Goal: Task Accomplishment & Management: Complete application form

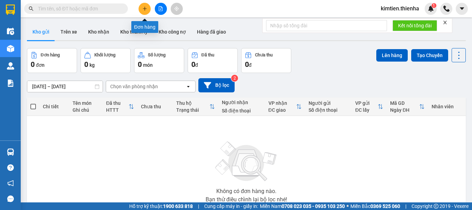
click at [145, 8] on icon "plus" at bounding box center [144, 8] width 5 height 5
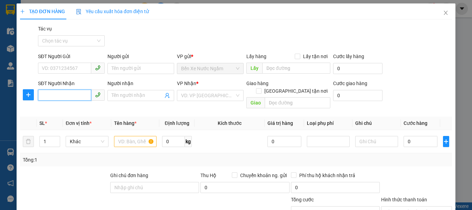
click at [73, 95] on input "SĐT Người Nhận" at bounding box center [64, 95] width 53 height 11
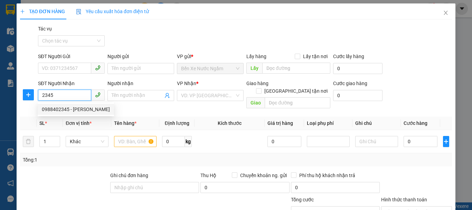
click at [67, 107] on div "0988402345 - anh trinh" at bounding box center [76, 109] width 68 height 8
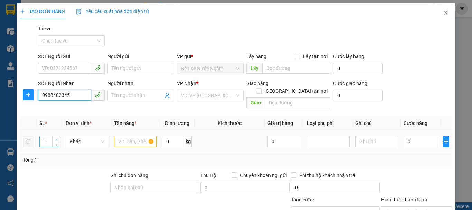
type input "0988402345"
type input "[PERSON_NAME]"
click at [54, 138] on span "up" at bounding box center [56, 140] width 4 height 4
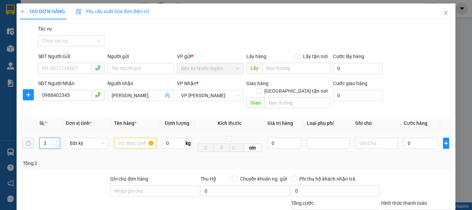
click at [54, 138] on span "Increase Value" at bounding box center [56, 141] width 8 height 6
type input "7"
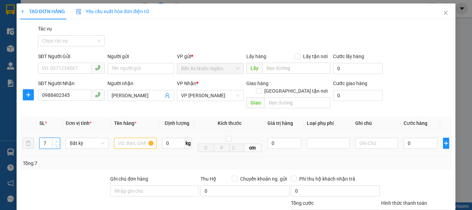
click at [56, 138] on span "Increase Value" at bounding box center [56, 141] width 8 height 6
click at [136, 138] on input "text" at bounding box center [135, 143] width 43 height 11
type input "thùng"
click at [424, 138] on input "0" at bounding box center [421, 143] width 34 height 11
type input "2"
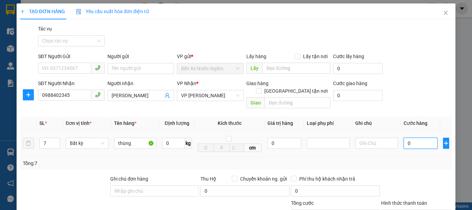
type input "2"
type input "28"
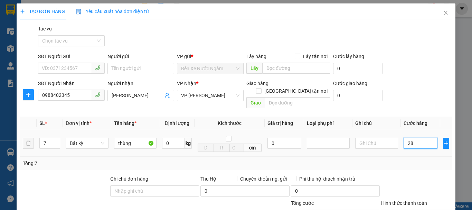
type input "280"
type input "2.800"
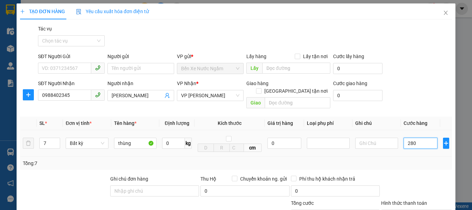
type input "2.800"
type input "28.000"
type input "280.000"
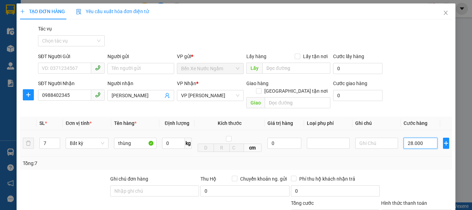
type input "280.000"
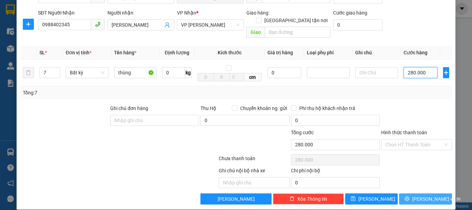
scroll to position [71, 0]
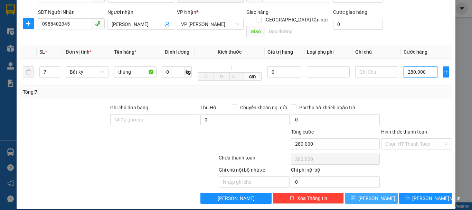
type input "280.000"
click at [386, 193] on button "Lưu" at bounding box center [371, 198] width 53 height 11
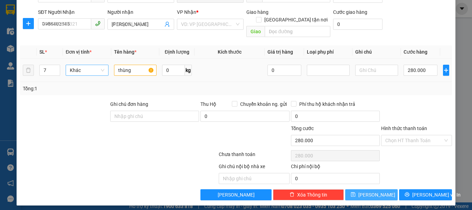
type input "1"
type input "0"
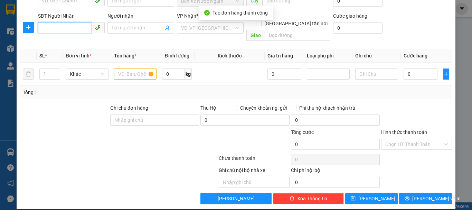
click at [61, 33] on input "SĐT Người Nhận" at bounding box center [64, 27] width 53 height 11
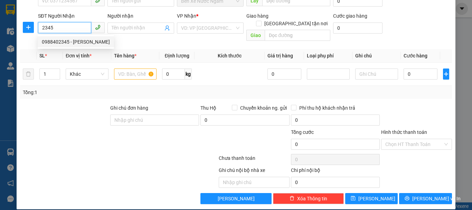
click at [65, 42] on div "0988402345 - anh trinh" at bounding box center [76, 42] width 68 height 8
type input "0988402345"
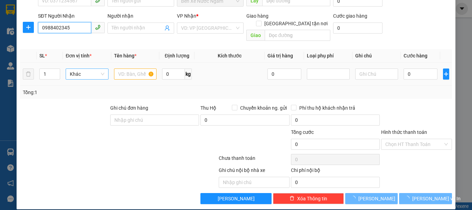
type input "[PERSON_NAME]"
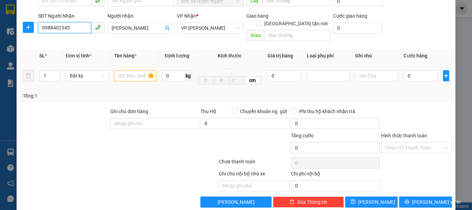
type input "0988402345"
click at [124, 70] on input "text" at bounding box center [135, 75] width 43 height 11
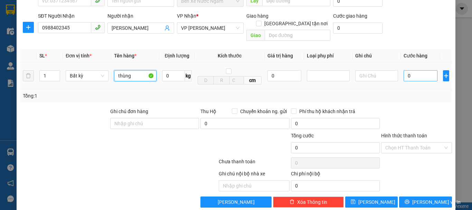
type input "thùng"
click at [413, 70] on input "0" at bounding box center [421, 75] width 34 height 11
type input "5"
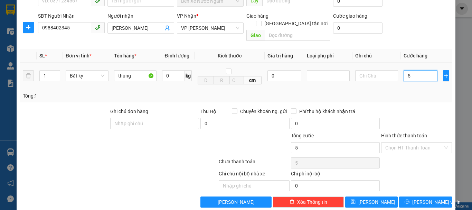
type input "50"
type input "500"
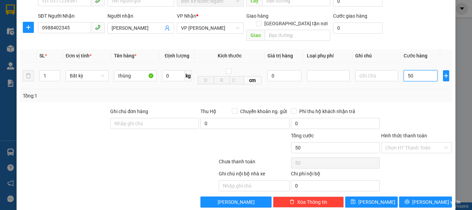
type input "500"
type input "5.000"
type input "50.000"
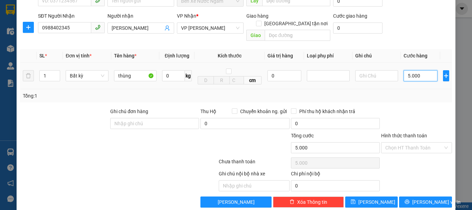
type input "50.000"
click at [412, 142] on input "Hình thức thanh toán" at bounding box center [415, 147] width 58 height 10
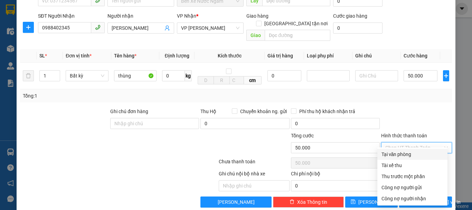
click at [399, 155] on div "Tại văn phòng" at bounding box center [413, 154] width 62 height 8
type input "0"
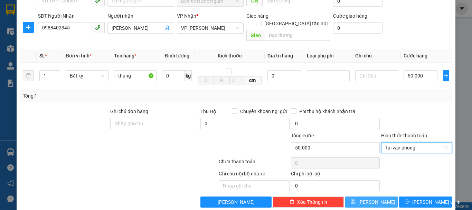
click at [377, 196] on button "Lưu" at bounding box center [371, 201] width 53 height 11
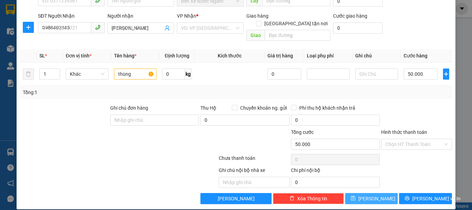
type input "0"
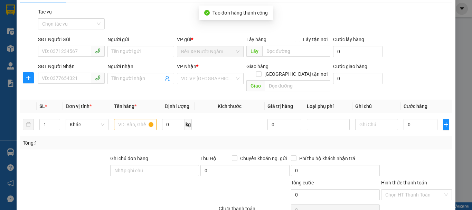
scroll to position [0, 0]
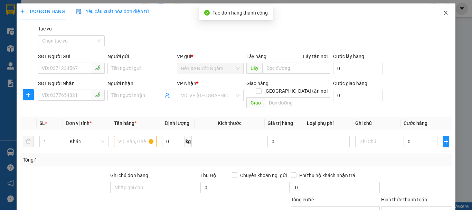
click at [443, 14] on icon "close" at bounding box center [446, 13] width 6 height 6
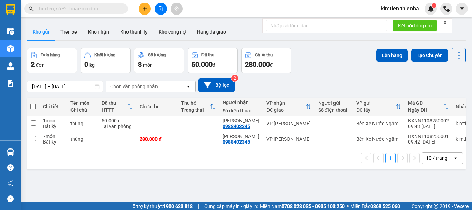
click at [160, 11] on icon "file-add" at bounding box center [161, 8] width 4 height 5
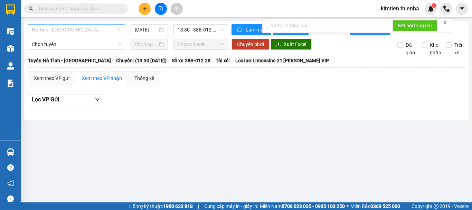
click at [50, 33] on span "Hà Tĩnh - [GEOGRAPHIC_DATA]" at bounding box center [76, 30] width 89 height 10
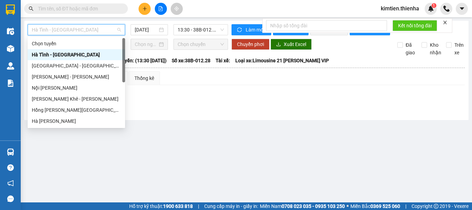
click at [50, 56] on div "Hà Tĩnh - [GEOGRAPHIC_DATA]" at bounding box center [76, 55] width 89 height 8
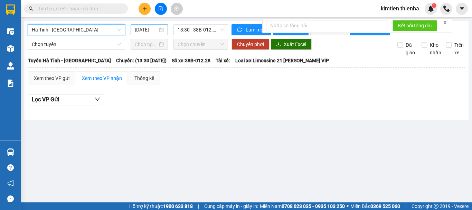
click at [161, 32] on div "[DATE]" at bounding box center [149, 30] width 29 height 8
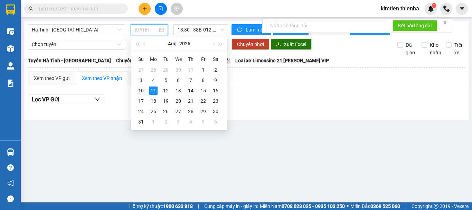
click at [136, 90] on td "10" at bounding box center [141, 90] width 12 height 10
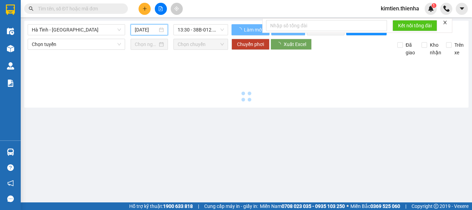
type input "[DATE]"
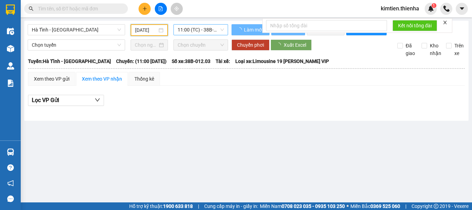
click at [209, 32] on span "11:00 (TC) - 38B-012.03" at bounding box center [201, 30] width 46 height 10
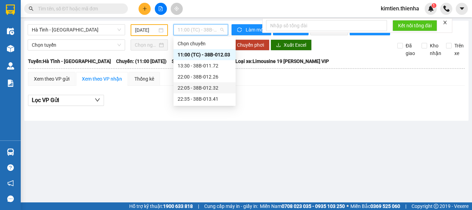
click at [200, 85] on div "22:05 - 38B-012.32" at bounding box center [205, 88] width 54 height 8
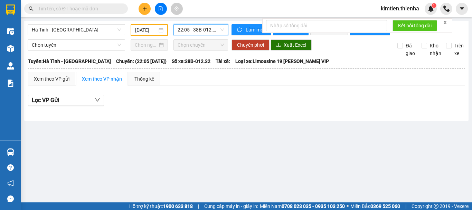
click at [201, 33] on span "22:05 - 38B-012.32" at bounding box center [201, 30] width 46 height 10
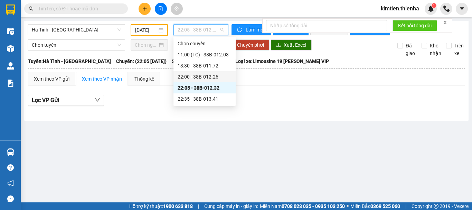
click at [197, 77] on div "22:00 - 38B-012.26" at bounding box center [205, 77] width 54 height 8
